Goal: Information Seeking & Learning: Learn about a topic

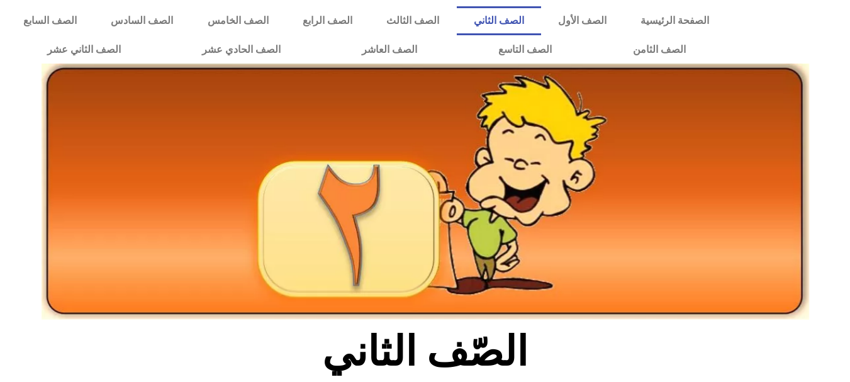
click at [559, 346] on h2 "الصّف الثاني" at bounding box center [425, 351] width 416 height 49
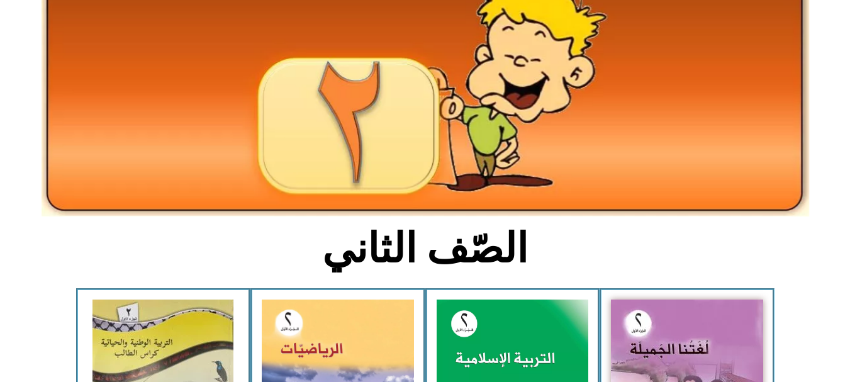
scroll to position [126, 0]
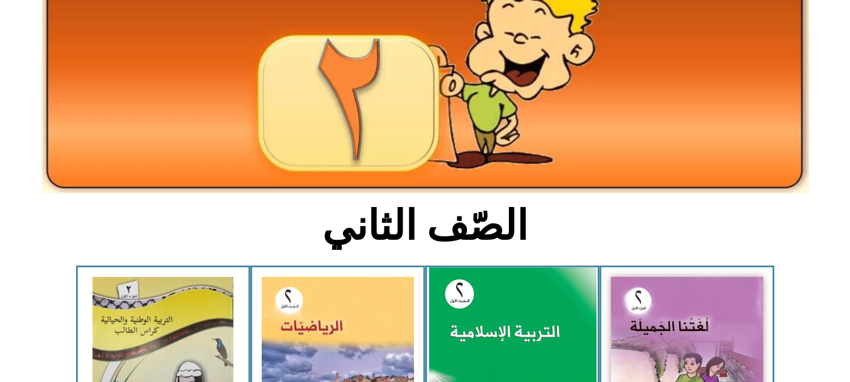
click at [482, 340] on img at bounding box center [512, 371] width 167 height 208
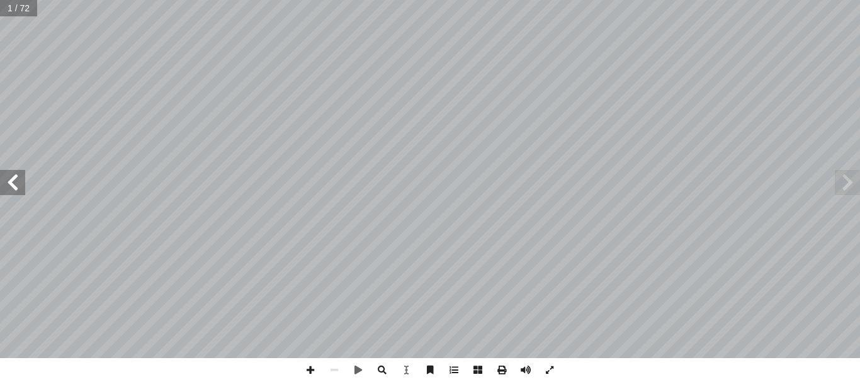
click at [11, 185] on span at bounding box center [12, 182] width 25 height 25
click at [11, 181] on span at bounding box center [12, 182] width 25 height 25
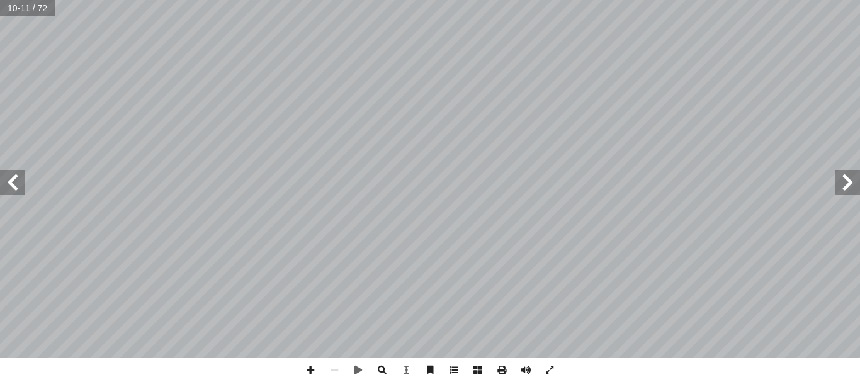
click at [16, 177] on span at bounding box center [12, 182] width 25 height 25
click at [853, 184] on span at bounding box center [847, 182] width 25 height 25
click at [16, 189] on span at bounding box center [12, 182] width 25 height 25
click at [839, 181] on span at bounding box center [847, 182] width 25 height 25
click at [8, 185] on span at bounding box center [12, 182] width 25 height 25
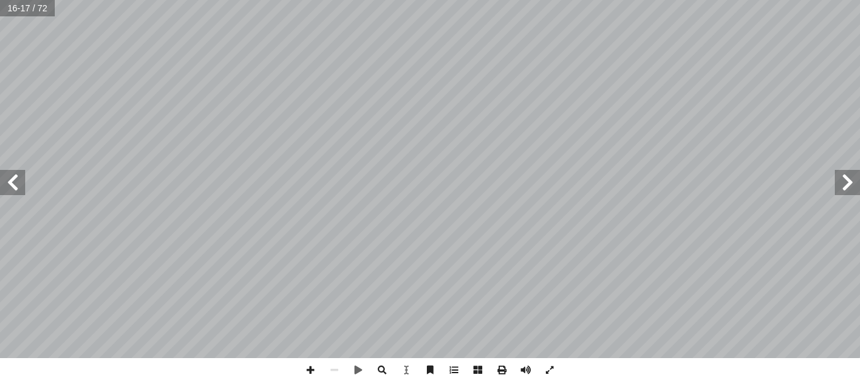
click at [850, 186] on span at bounding box center [847, 182] width 25 height 25
click at [15, 185] on span at bounding box center [12, 182] width 25 height 25
